Goal: Task Accomplishment & Management: Manage account settings

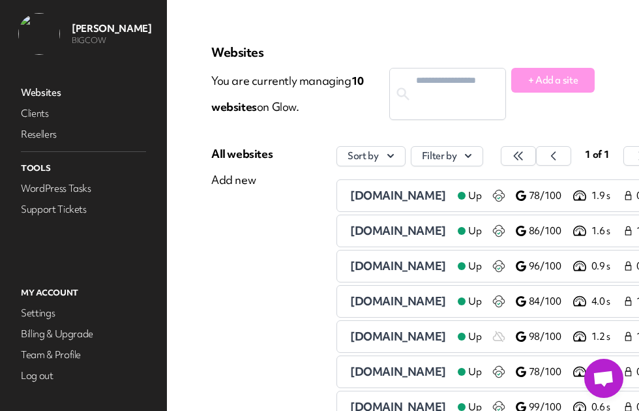
click at [48, 188] on link "WordPress Tasks" at bounding box center [83, 188] width 130 height 18
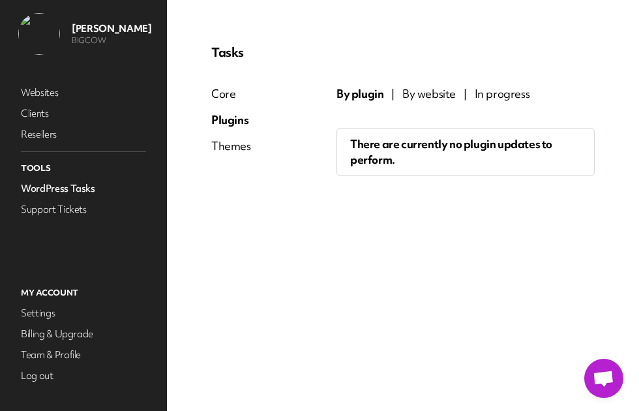
click at [37, 113] on link "Clients" at bounding box center [83, 113] width 130 height 18
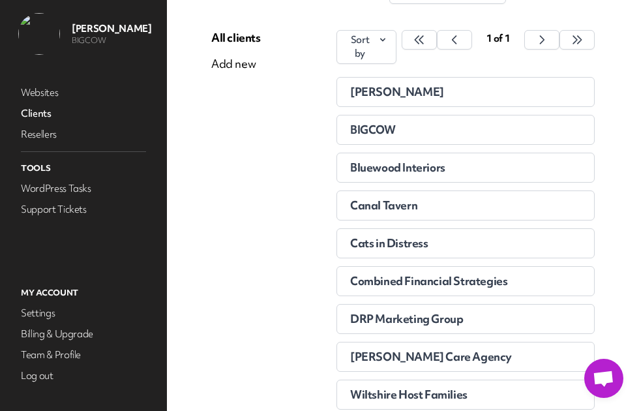
scroll to position [117, 0]
click at [481, 243] on div "Cats in Distress" at bounding box center [436, 242] width 173 height 13
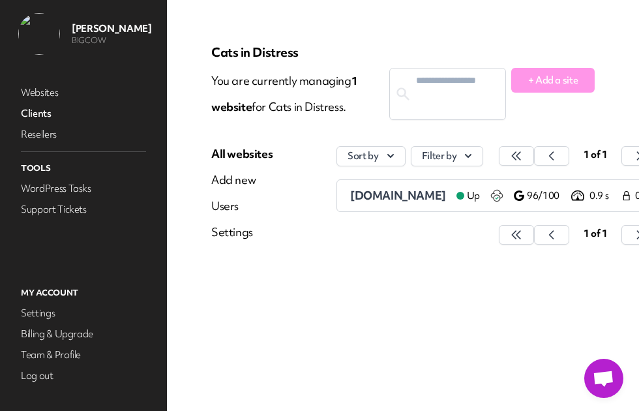
click at [501, 270] on div "Cats in Distress You are currently managing 1 website for Cats in Distress. + A…" at bounding box center [403, 151] width 415 height 245
click at [40, 86] on link "Websites" at bounding box center [83, 92] width 130 height 18
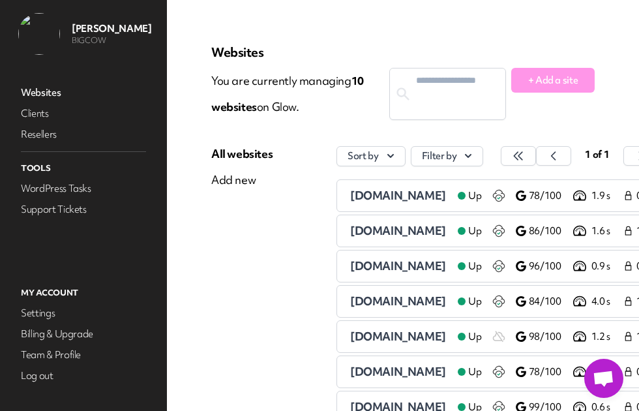
click at [447, 293] on div "[DOMAIN_NAME]" at bounding box center [398, 301] width 97 height 16
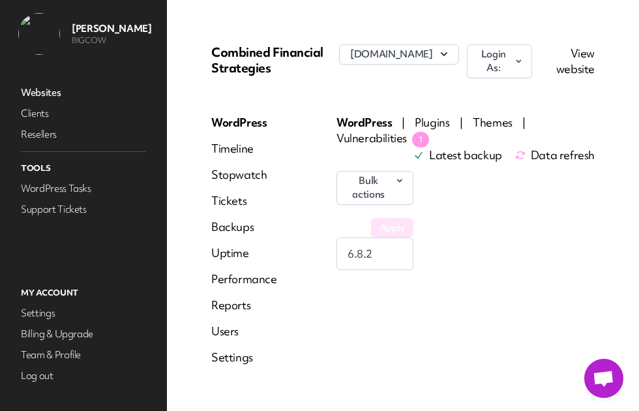
click at [437, 119] on span "Plugins" at bounding box center [433, 122] width 37 height 15
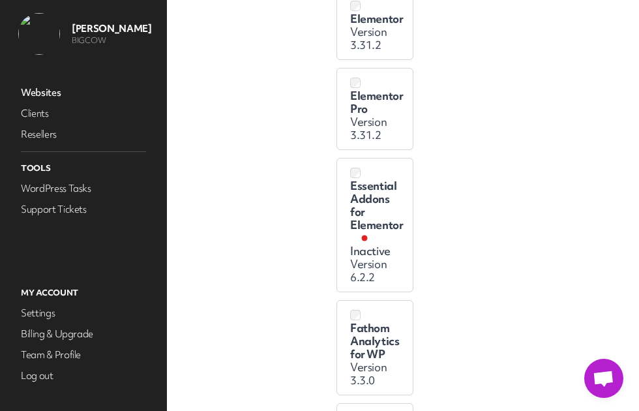
scroll to position [459, 0]
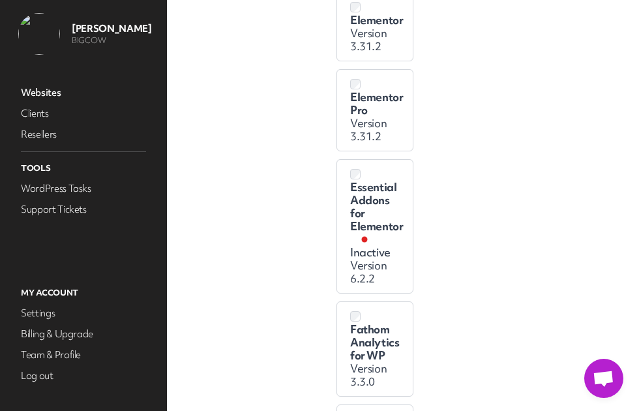
click at [40, 93] on link "Websites" at bounding box center [83, 92] width 130 height 18
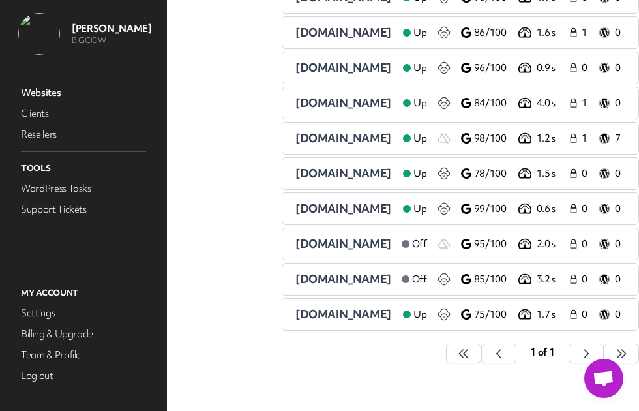
scroll to position [194, 67]
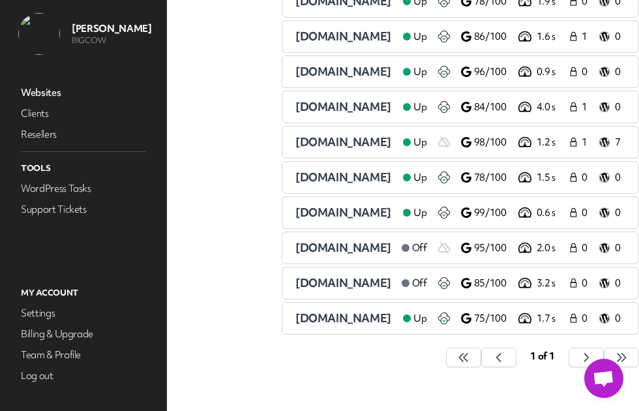
click at [361, 316] on span "[DOMAIN_NAME]" at bounding box center [343, 317] width 96 height 15
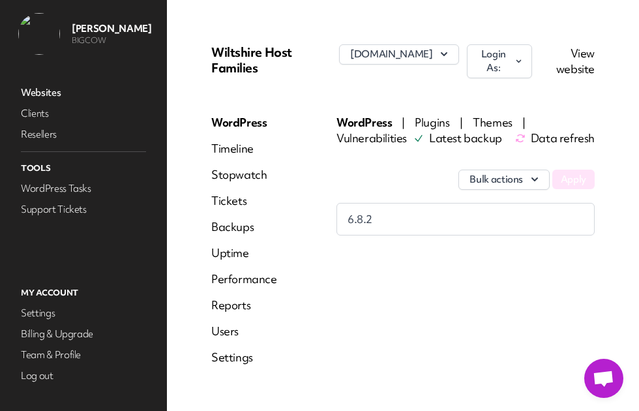
click at [440, 115] on span "Plugins" at bounding box center [433, 122] width 37 height 15
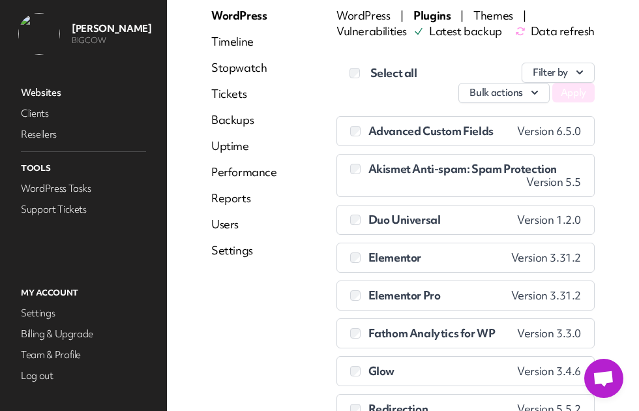
scroll to position [102, 0]
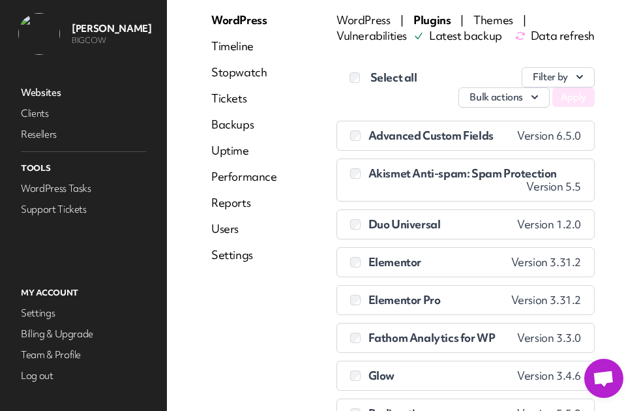
click at [505, 98] on button "Bulk actions" at bounding box center [503, 97] width 91 height 20
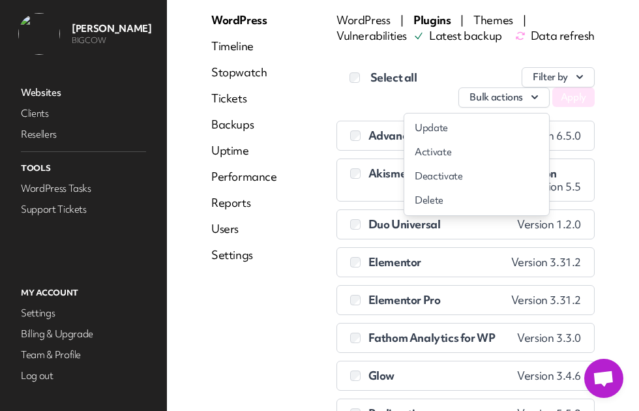
click at [437, 173] on link "Deactivate" at bounding box center [476, 176] width 145 height 24
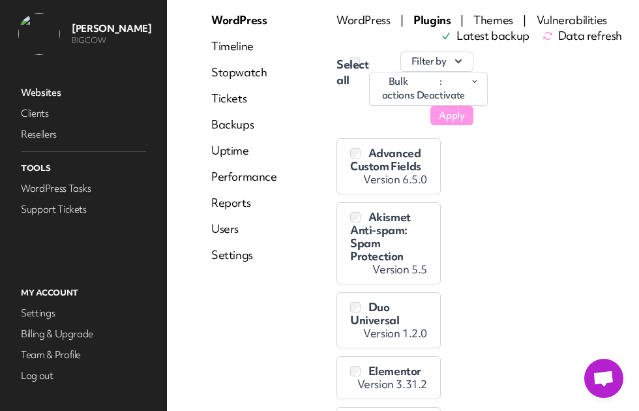
click at [454, 113] on button "Apply" at bounding box center [451, 116] width 42 height 20
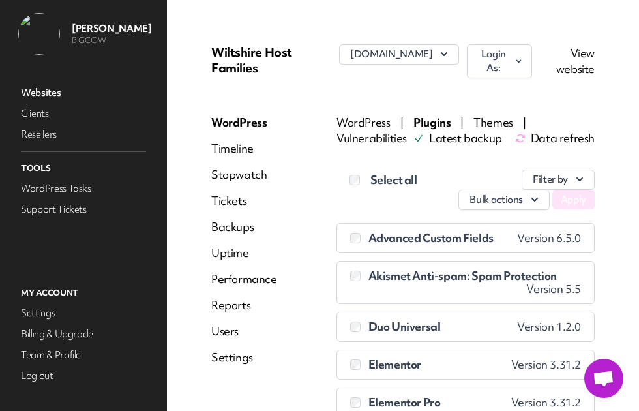
click at [43, 98] on link "Websites" at bounding box center [83, 92] width 130 height 18
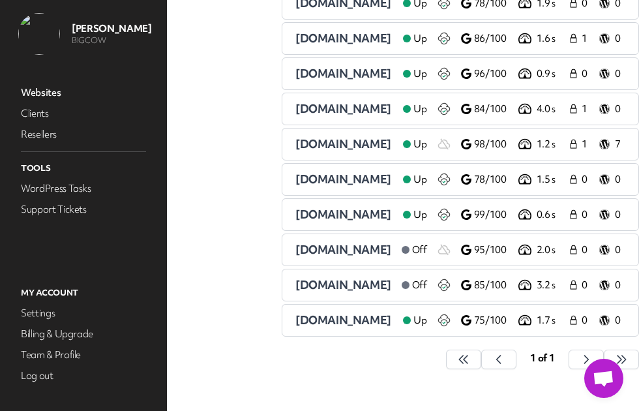
scroll to position [204, 66]
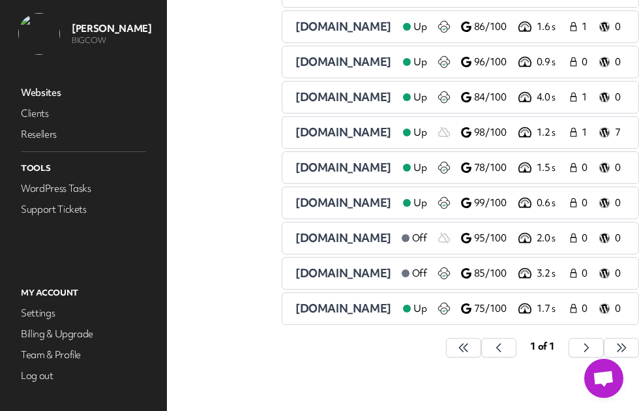
click at [323, 275] on span "[DOMAIN_NAME]" at bounding box center [343, 272] width 96 height 15
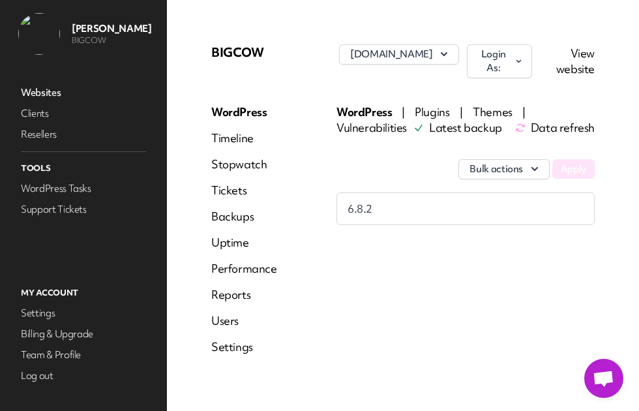
click at [227, 242] on link "Uptime" at bounding box center [244, 243] width 66 height 16
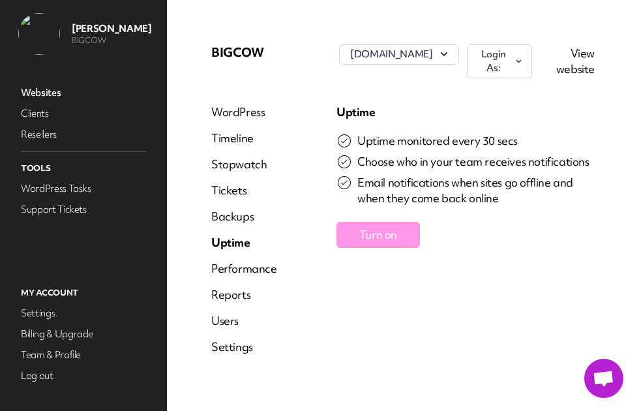
click at [398, 237] on button "Turn on" at bounding box center [377, 235] width 83 height 26
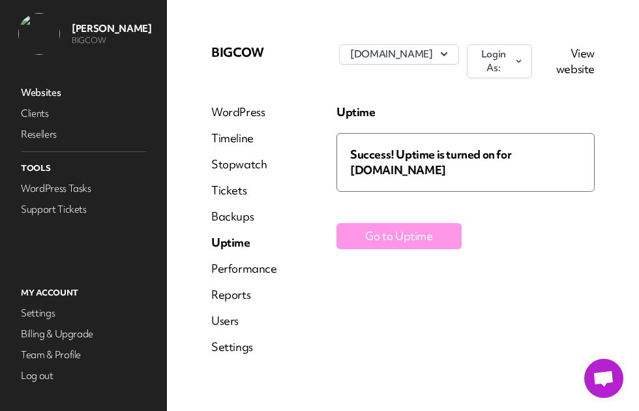
click at [423, 233] on button "Go to Uptime" at bounding box center [398, 236] width 125 height 26
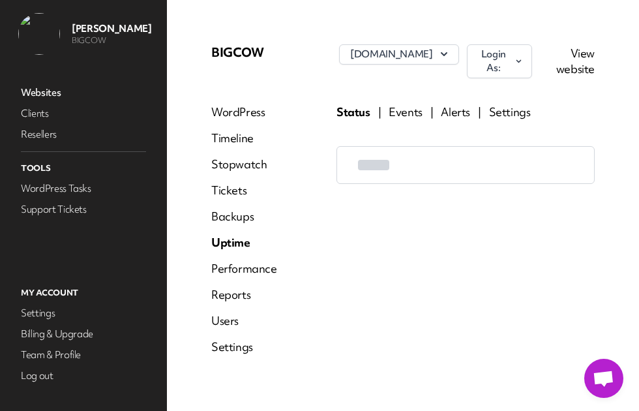
click at [230, 213] on link "Backups" at bounding box center [244, 217] width 66 height 16
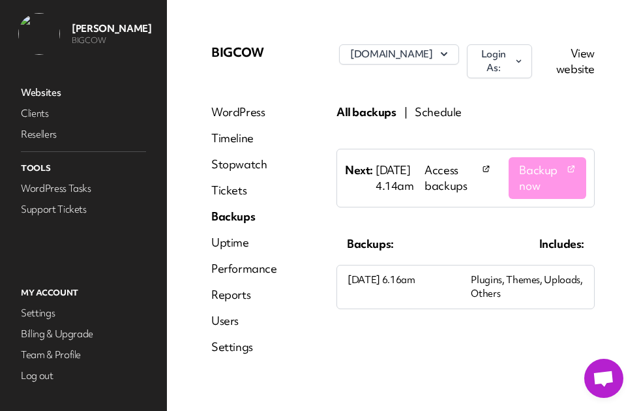
click at [226, 194] on link "Tickets" at bounding box center [244, 191] width 66 height 16
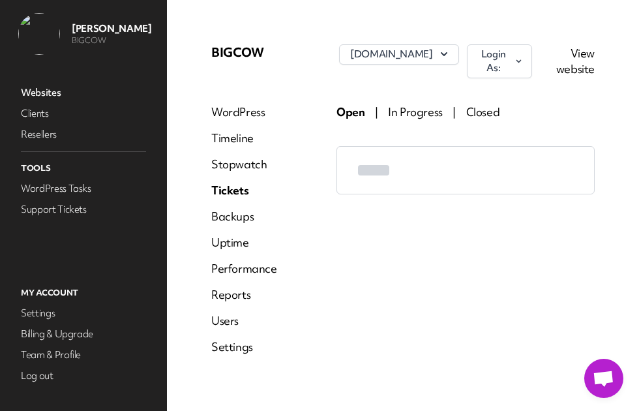
click at [239, 115] on link "WordPress" at bounding box center [244, 112] width 66 height 16
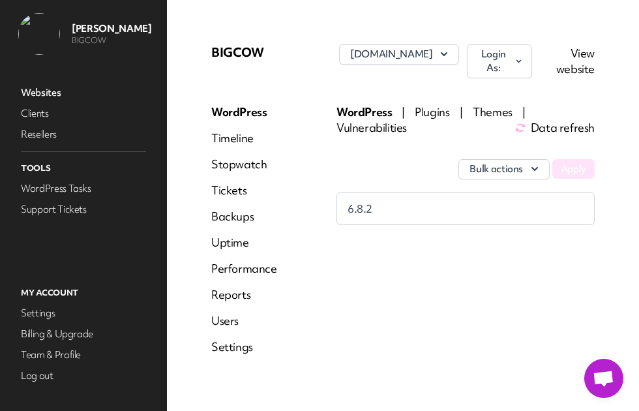
click at [30, 100] on link "Websites" at bounding box center [83, 92] width 130 height 18
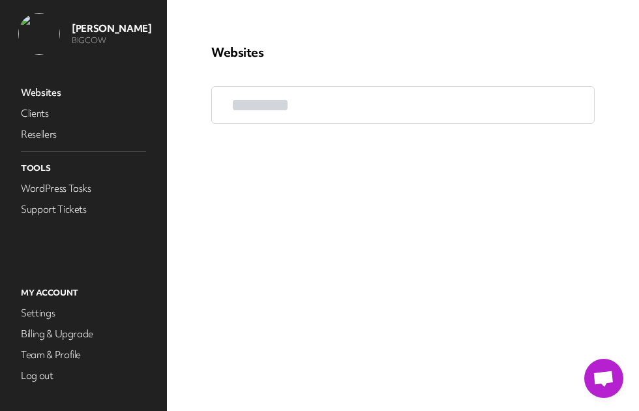
click at [40, 111] on link "Clients" at bounding box center [83, 113] width 130 height 18
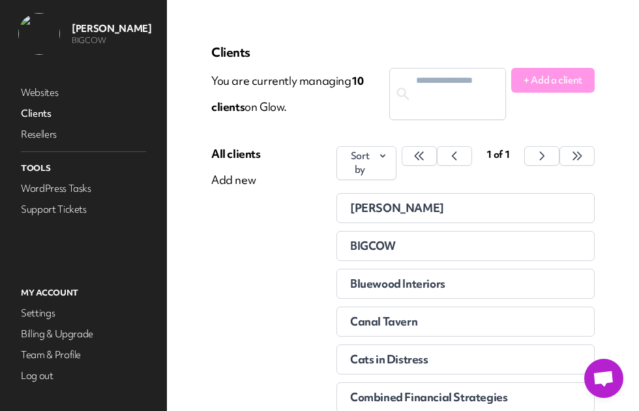
click at [560, 79] on button "+ Add a client" at bounding box center [552, 80] width 83 height 25
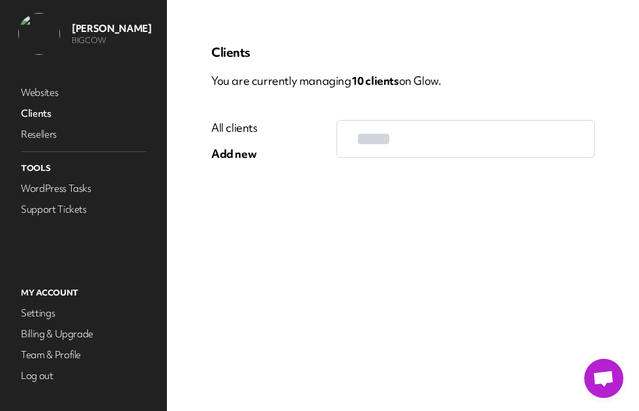
click at [7, 147] on div "[PERSON_NAME] Websites Clients Resellers Tools WordPress Tasks Support Tickets" at bounding box center [83, 135] width 167 height 271
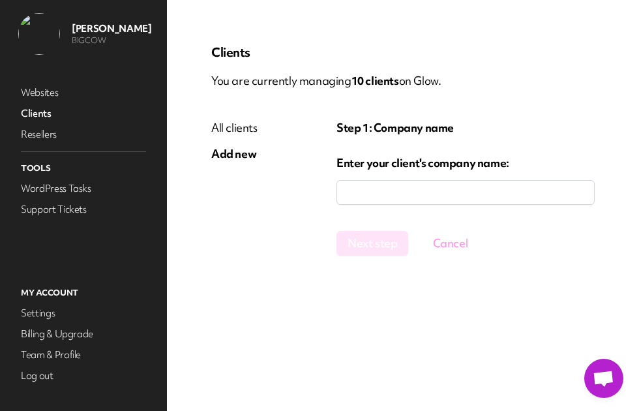
click at [421, 195] on input "company" at bounding box center [465, 192] width 258 height 25
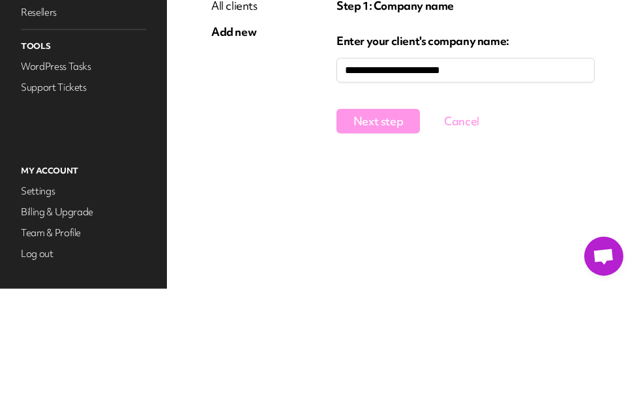
type input "**********"
click at [388, 231] on button "Next step" at bounding box center [377, 243] width 83 height 25
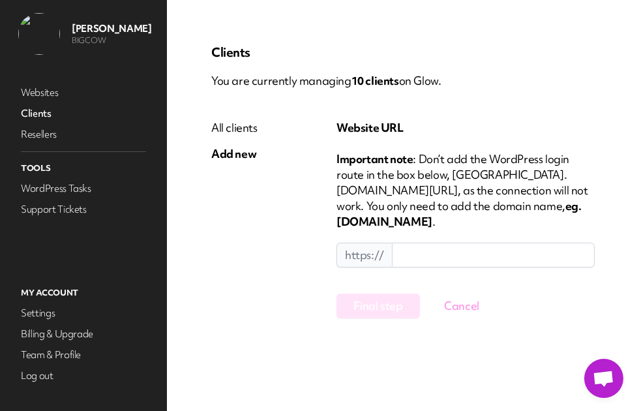
click at [466, 243] on input at bounding box center [493, 255] width 203 height 25
